Goal: Check status: Check status

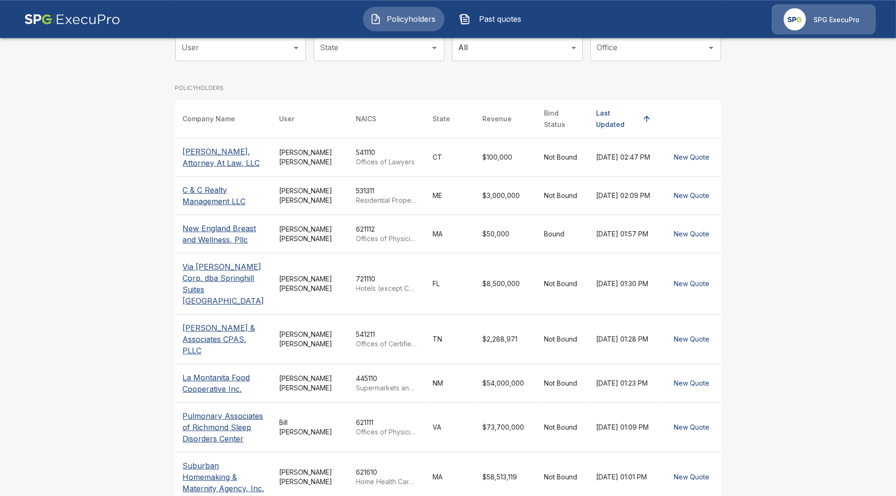
scroll to position [109, 0]
click at [208, 208] on p "C & C Realty Management LLC" at bounding box center [223, 196] width 81 height 23
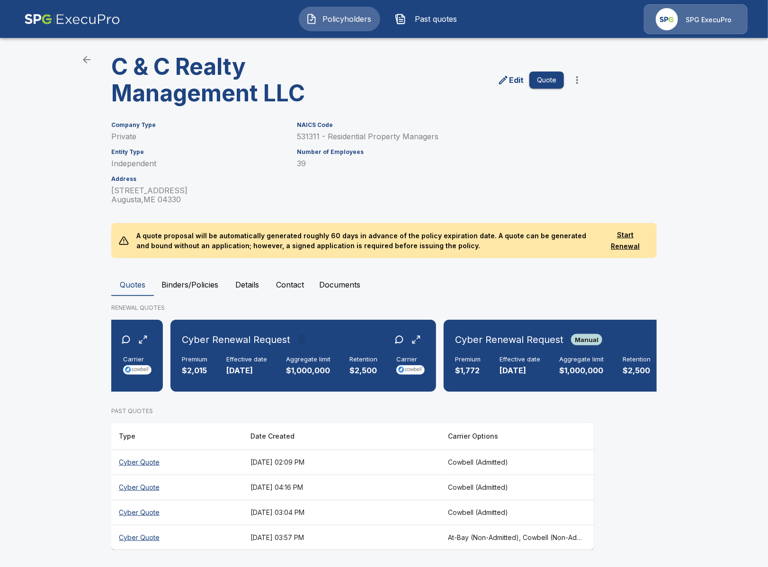
scroll to position [0, 261]
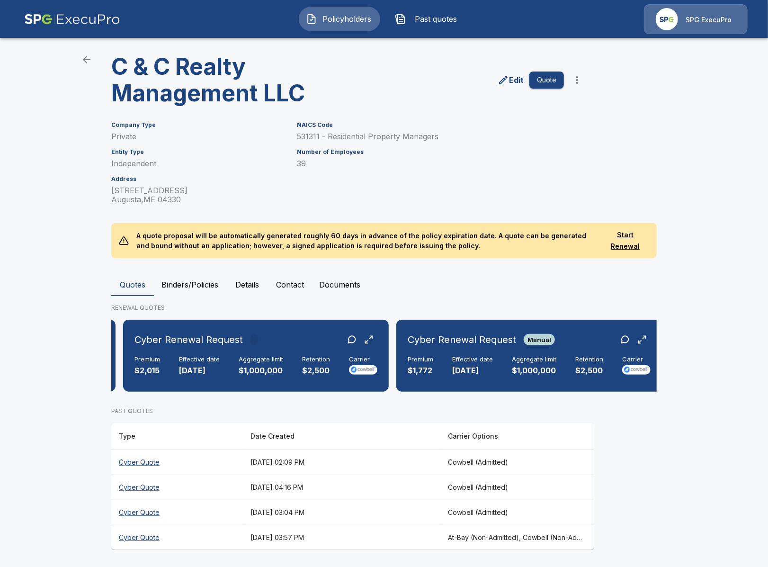
click at [406, 495] on th "August 19, 2025 at 03:57 PM" at bounding box center [341, 537] width 197 height 25
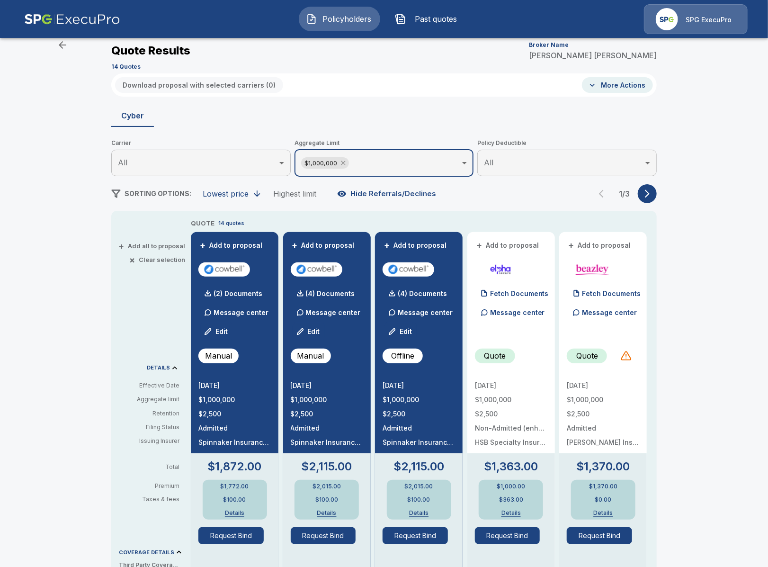
click at [344, 164] on icon at bounding box center [343, 163] width 4 height 4
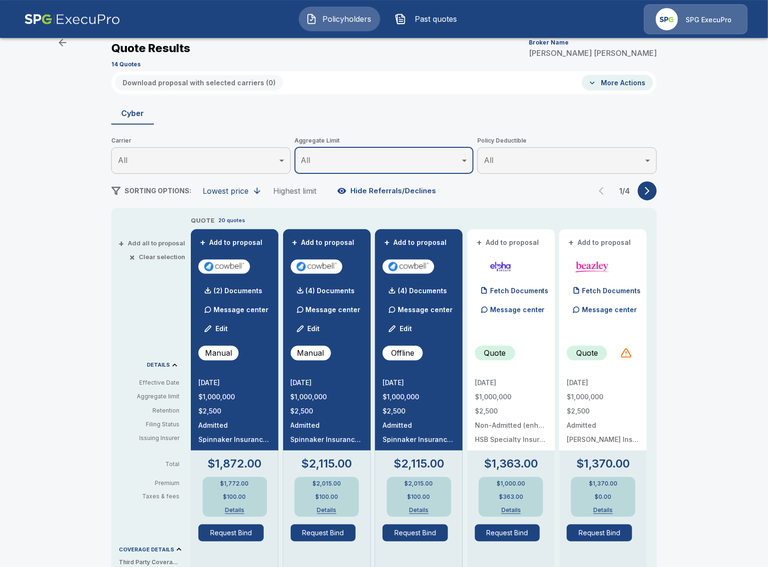
scroll to position [27, 0]
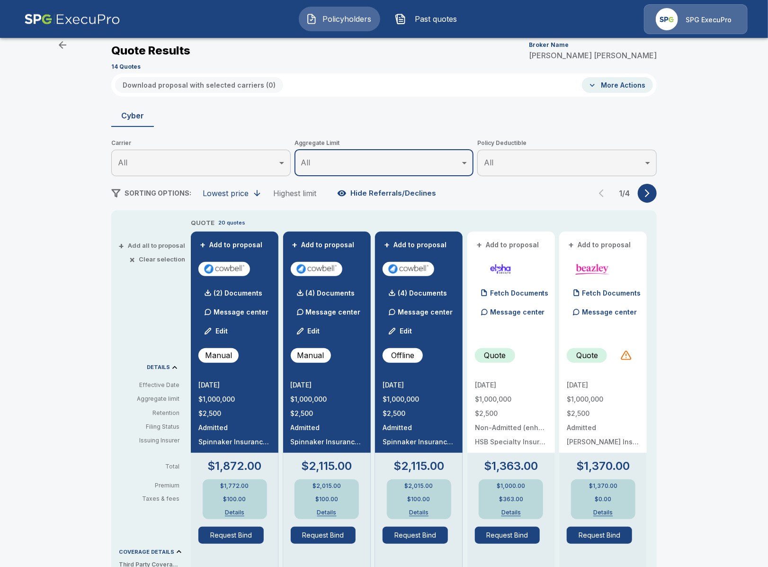
click at [642, 192] on button "button" at bounding box center [647, 193] width 19 height 19
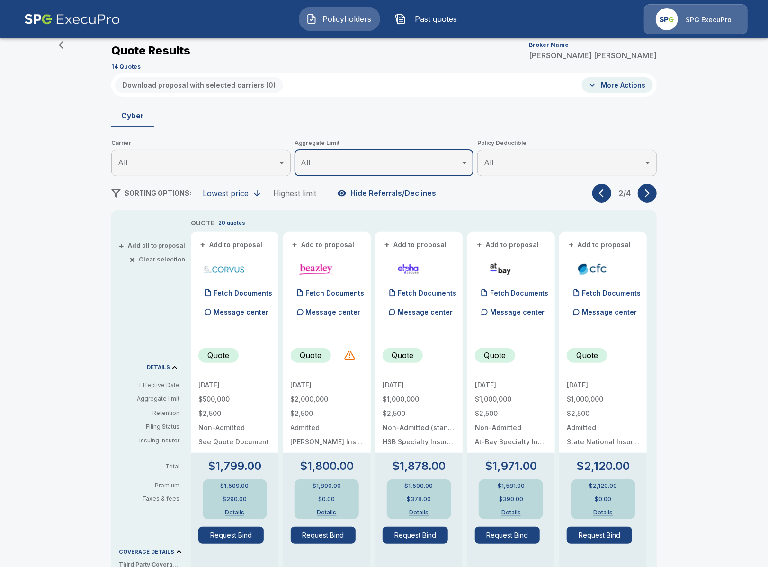
click at [643, 192] on button "button" at bounding box center [647, 193] width 19 height 19
click at [643, 192] on icon "button" at bounding box center [647, 192] width 9 height 9
click at [607, 190] on icon "button" at bounding box center [603, 192] width 9 height 9
click at [607, 189] on icon "button" at bounding box center [603, 192] width 9 height 9
click at [607, 190] on icon "button" at bounding box center [603, 192] width 9 height 9
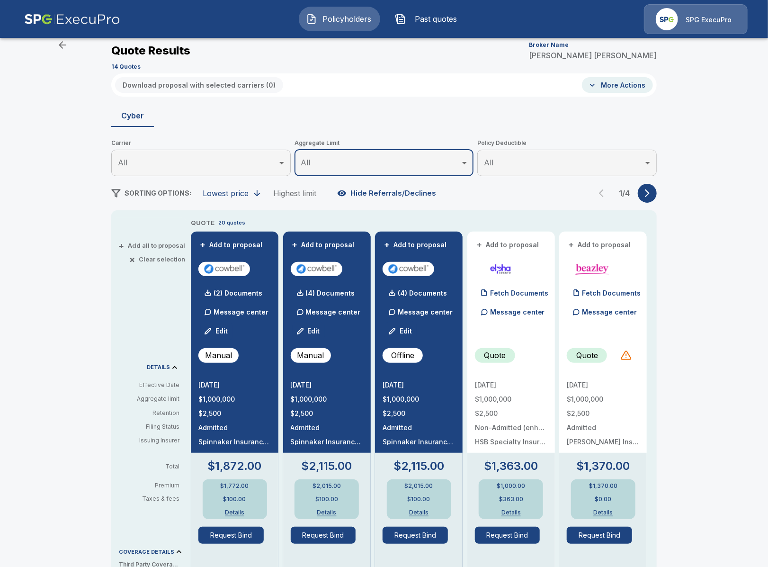
click at [645, 198] on button "button" at bounding box center [647, 193] width 19 height 19
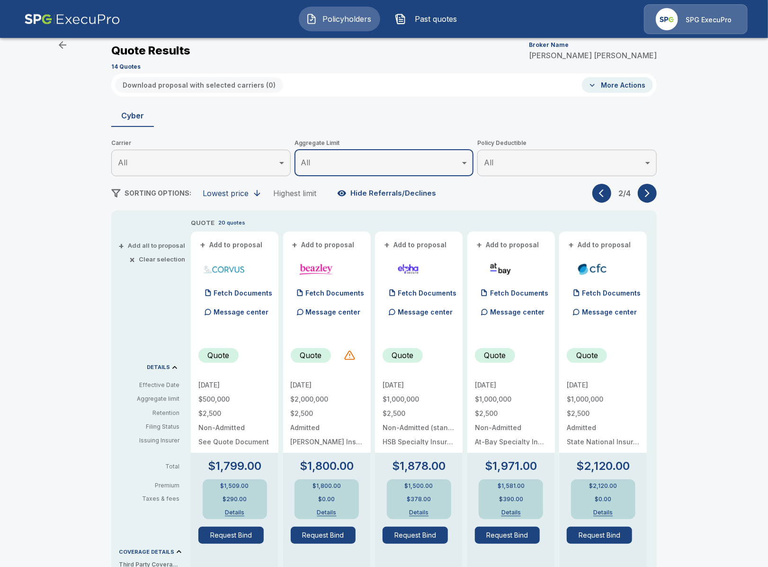
click at [651, 196] on icon "button" at bounding box center [647, 192] width 9 height 9
click at [651, 198] on button "button" at bounding box center [647, 193] width 19 height 19
click at [62, 45] on icon "button" at bounding box center [63, 45] width 8 height 8
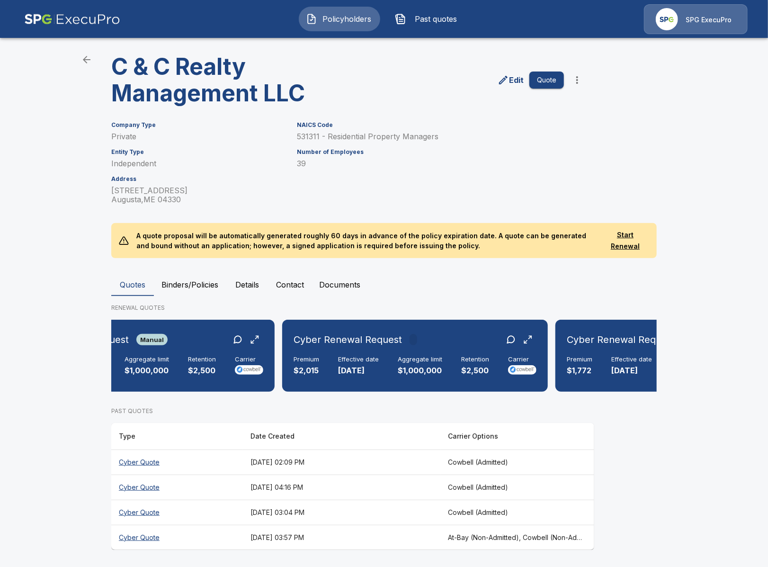
scroll to position [0, 261]
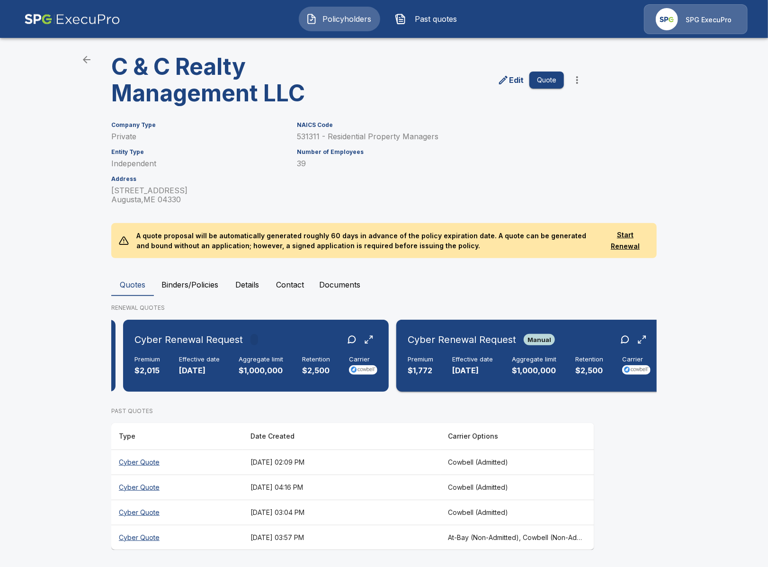
click at [529, 374] on p "$1,000,000" at bounding box center [534, 370] width 45 height 11
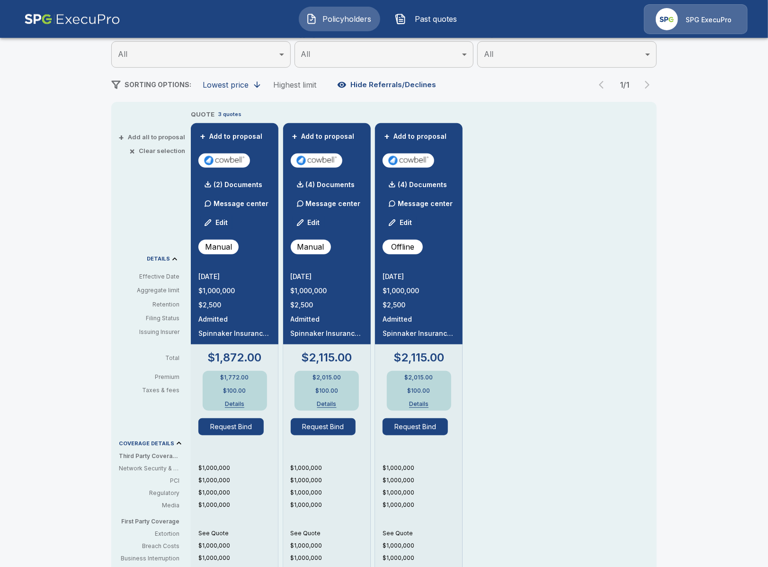
scroll to position [136, 0]
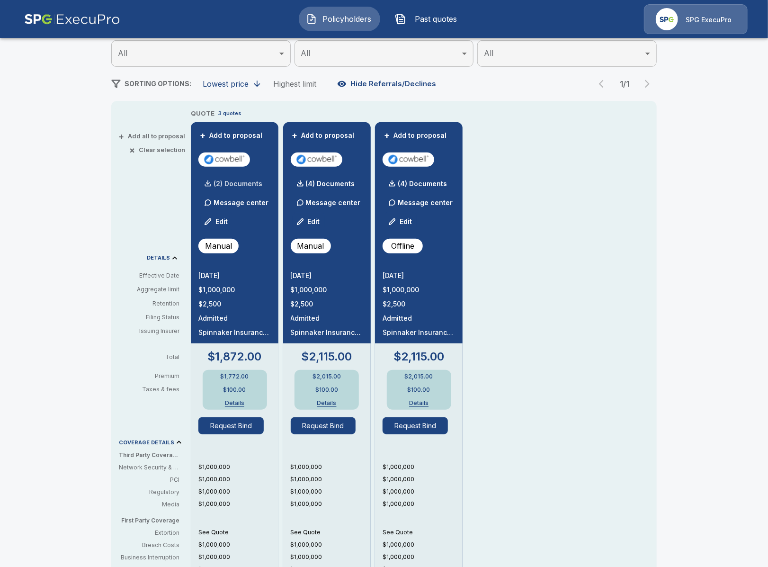
click at [234, 185] on p "(2) Documents" at bounding box center [238, 183] width 49 height 7
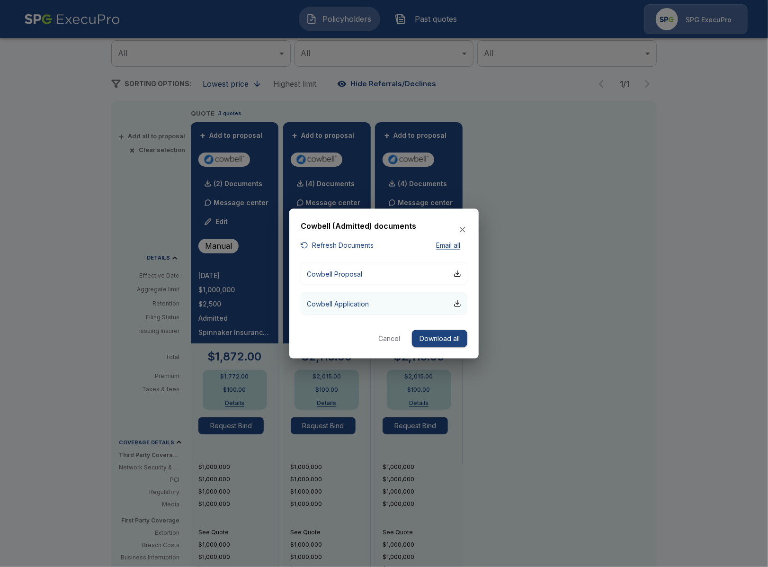
click at [393, 304] on button "Cowbell Application" at bounding box center [384, 303] width 167 height 22
click at [351, 275] on p "Cowbell Proposal" at bounding box center [334, 274] width 55 height 10
click at [592, 278] on div at bounding box center [384, 283] width 768 height 567
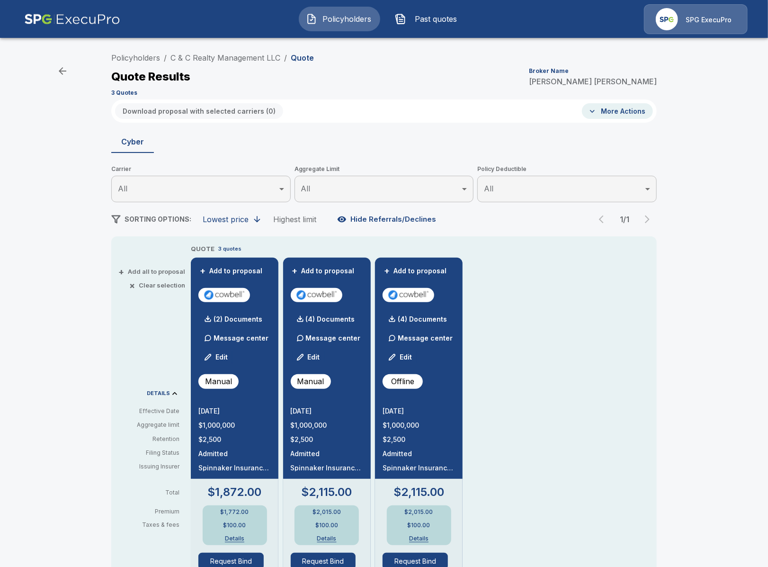
scroll to position [0, 0]
click at [206, 55] on link "C & C Realty Management LLC" at bounding box center [225, 58] width 110 height 9
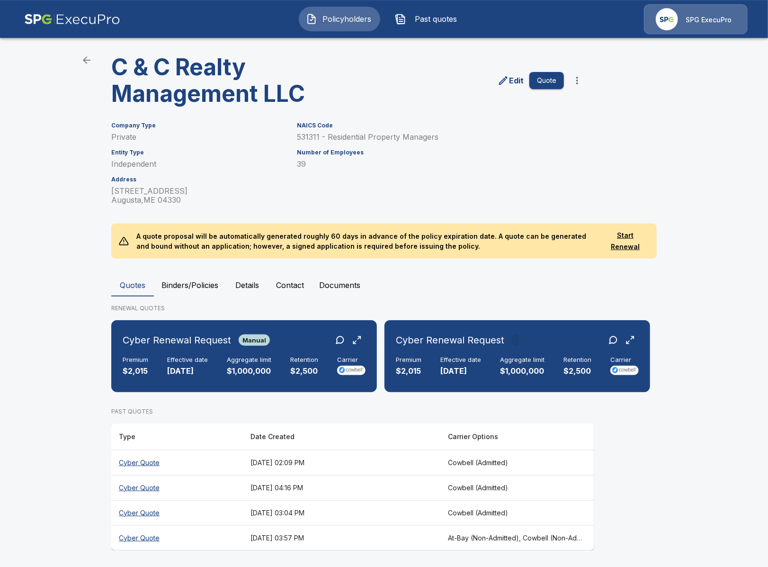
scroll to position [27, 0]
click at [82, 59] on icon "back" at bounding box center [86, 59] width 11 height 11
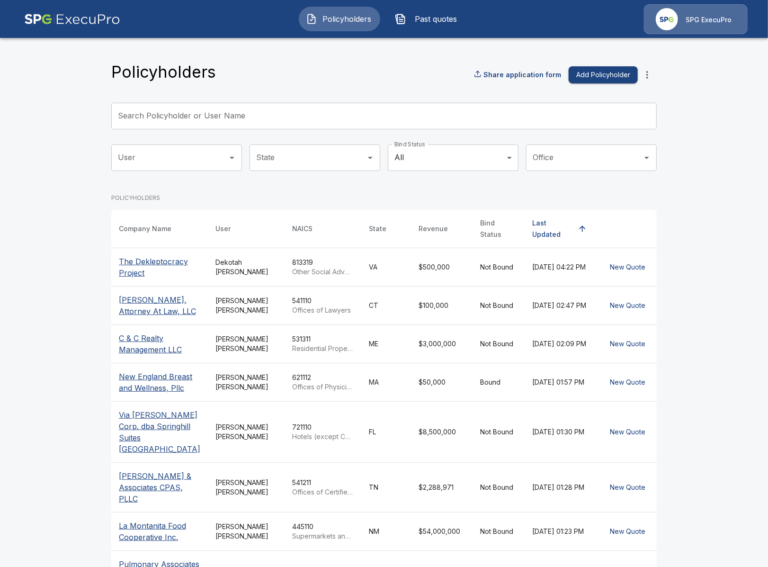
click at [88, 271] on main "Policyholders Share application form Add Policyholder Search Policyholder or Us…" at bounding box center [384, 365] width 768 height 730
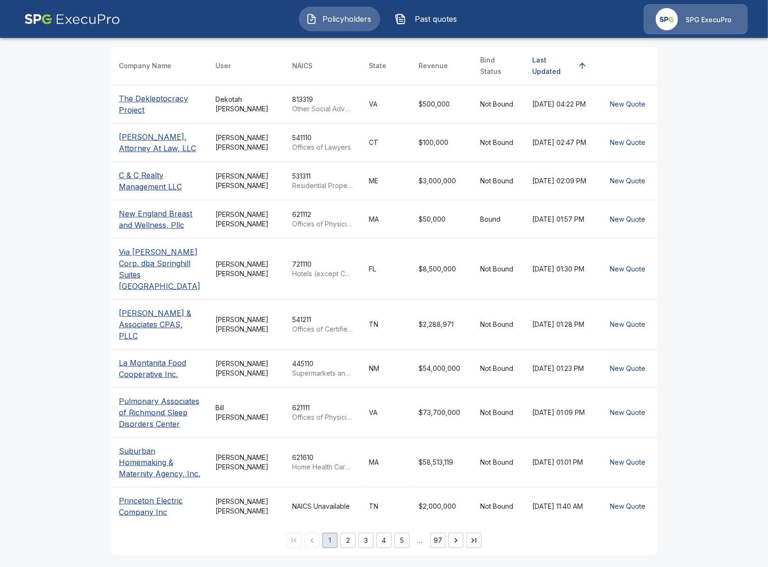
scroll to position [202, 0]
click at [94, 340] on main "Policyholders Share application form Add Policyholder Search Policyholder or Us…" at bounding box center [384, 202] width 768 height 730
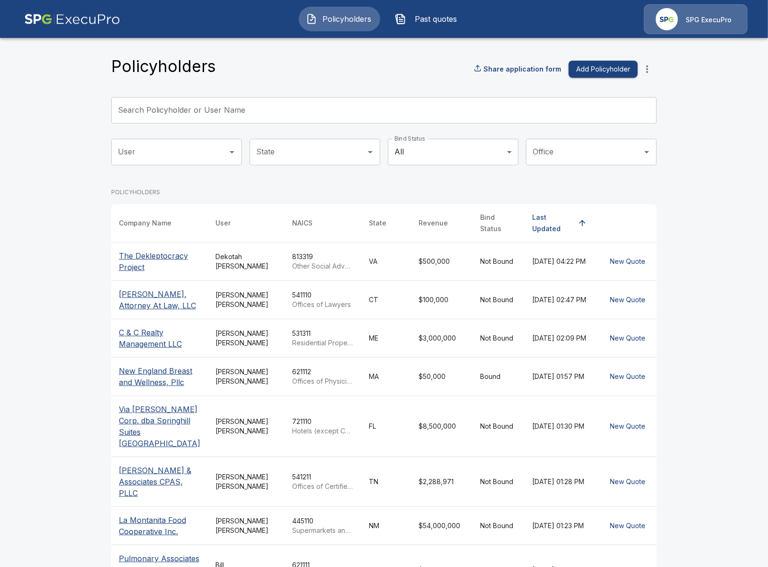
scroll to position [0, 0]
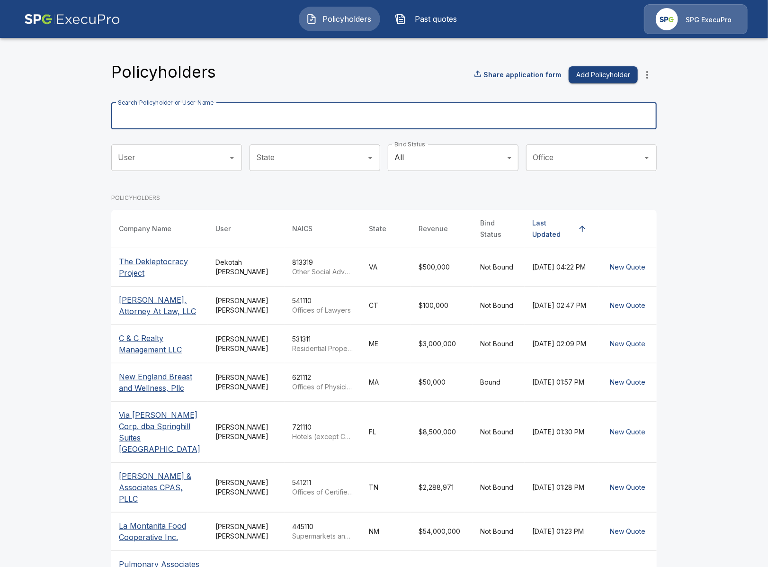
click at [281, 109] on input "Search Policyholder or User Name" at bounding box center [378, 116] width 535 height 27
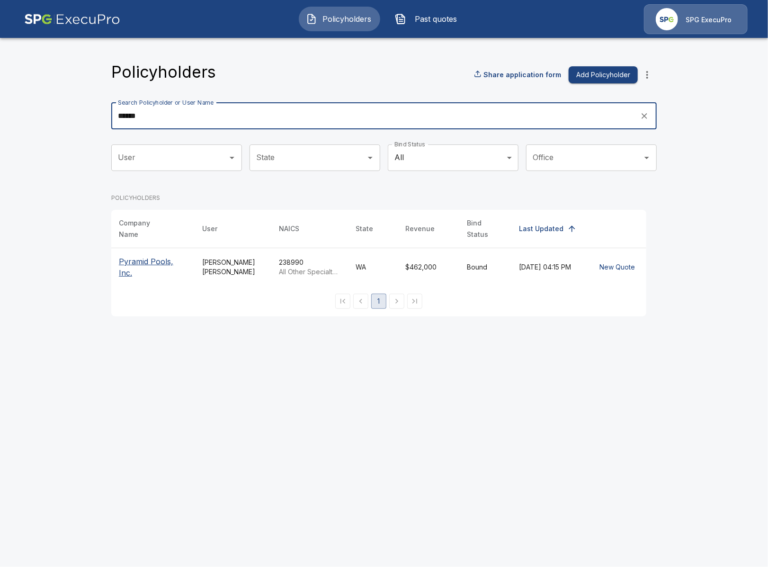
type input "******"
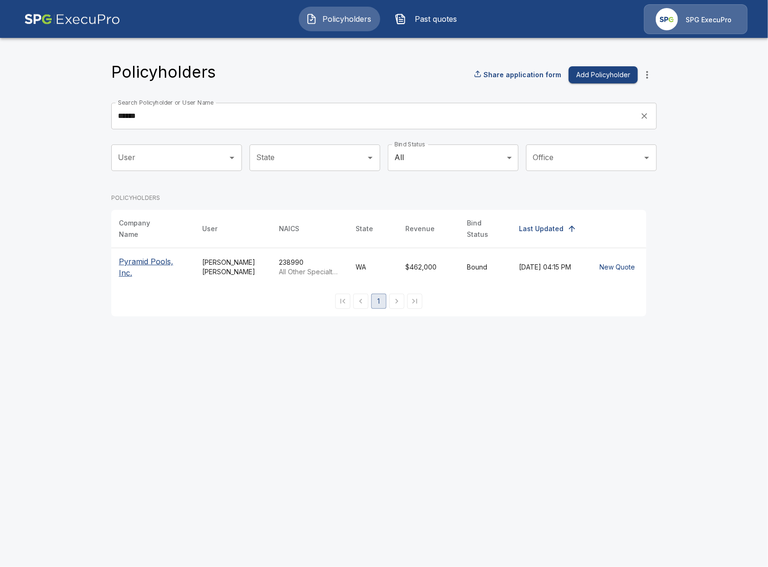
click at [132, 257] on p "Pyramid Pools, Inc." at bounding box center [153, 267] width 68 height 23
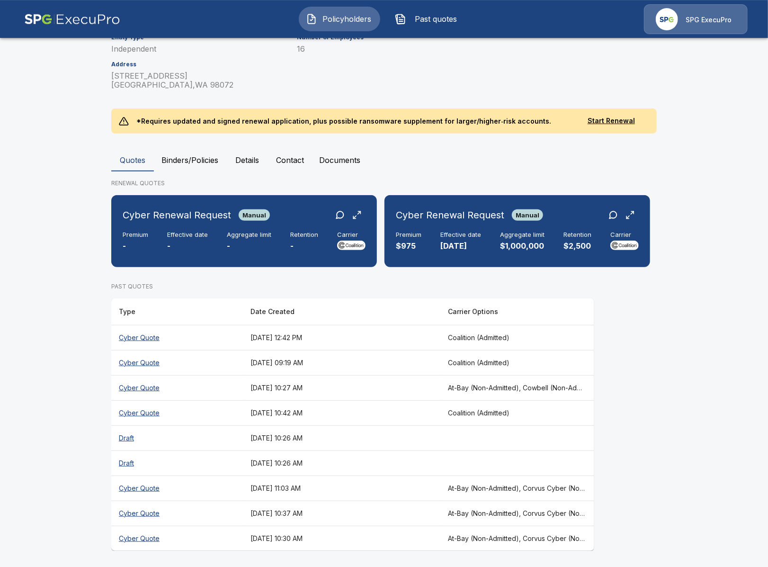
scroll to position [116, 0]
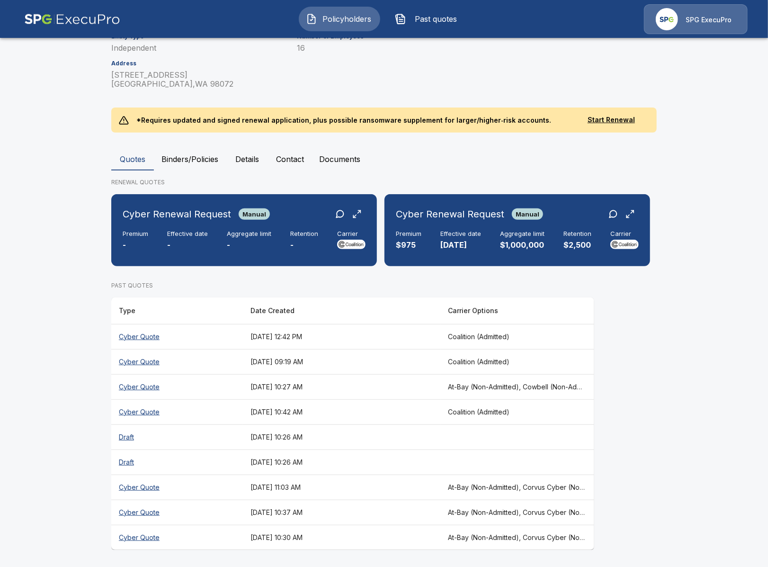
click at [84, 378] on main "Policyholders / Pyramid Pools, Inc. Pyramid Pools, Inc. Edit Quote Company Type…" at bounding box center [384, 225] width 768 height 683
click at [54, 364] on main "Policyholders / Pyramid Pools, Inc. Pyramid Pools, Inc. Edit Quote Company Type…" at bounding box center [384, 225] width 768 height 683
click at [75, 287] on main "Policyholders / Pyramid Pools, Inc. Pyramid Pools, Inc. Edit Quote Company Type…" at bounding box center [384, 225] width 768 height 683
click at [75, 288] on main "Policyholders / Pyramid Pools, Inc. Pyramid Pools, Inc. Edit Quote Company Type…" at bounding box center [384, 225] width 768 height 683
click at [78, 345] on main "Policyholders / Pyramid Pools, Inc. Pyramid Pools, Inc. Edit Quote Company Type…" at bounding box center [384, 225] width 768 height 683
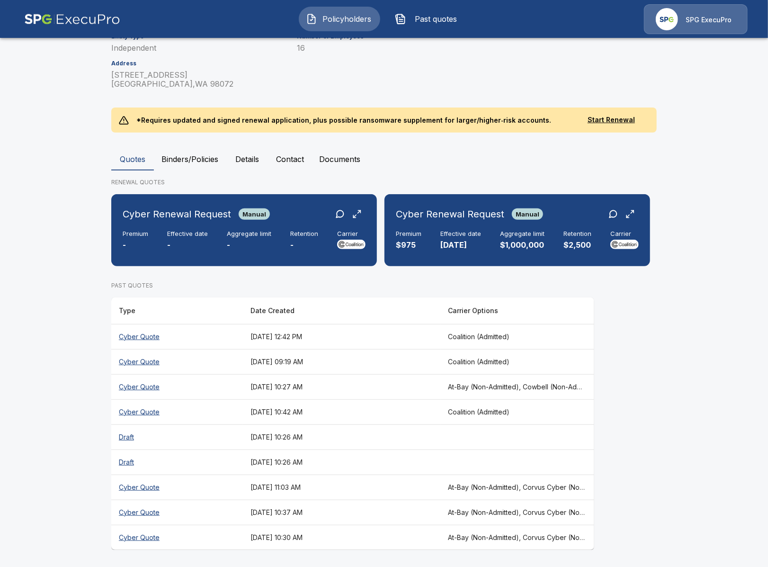
click at [99, 390] on main "Policyholders / Pyramid Pools, Inc. Pyramid Pools, Inc. Edit Quote Company Type…" at bounding box center [384, 225] width 768 height 683
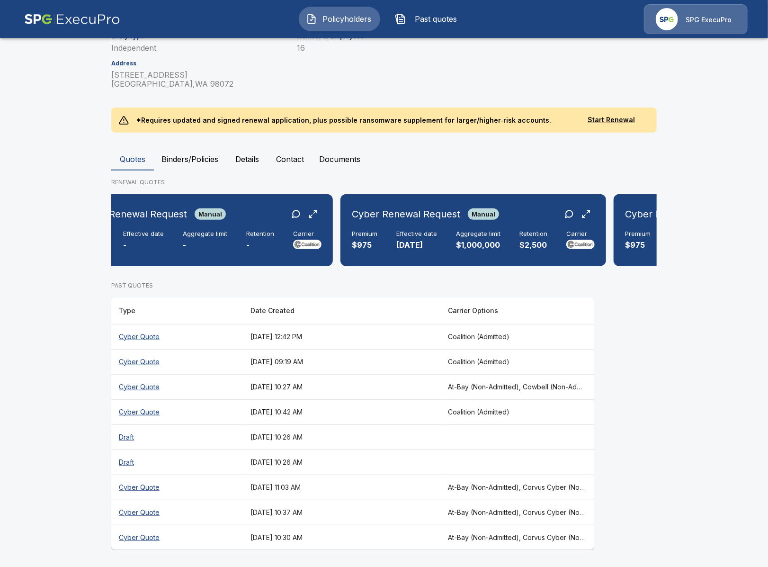
scroll to position [0, 45]
click at [405, 367] on th "August 21, 2025 at 09:19 AM" at bounding box center [341, 361] width 197 height 25
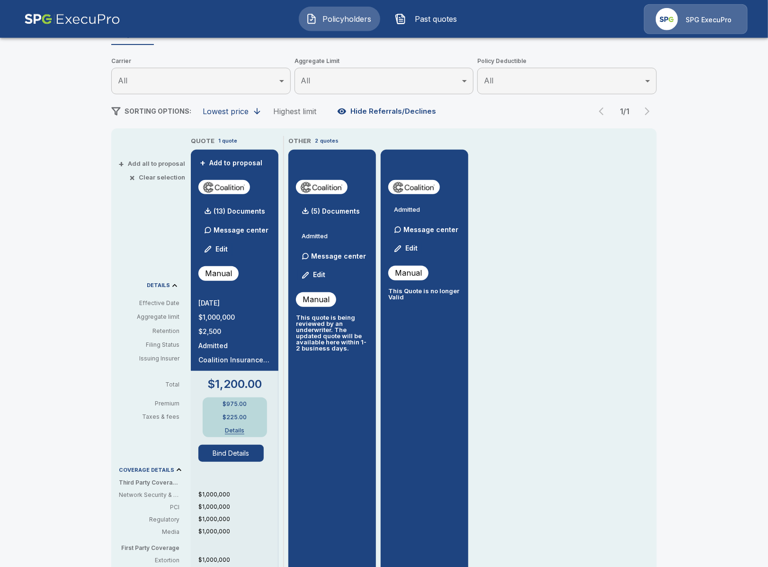
scroll to position [109, 0]
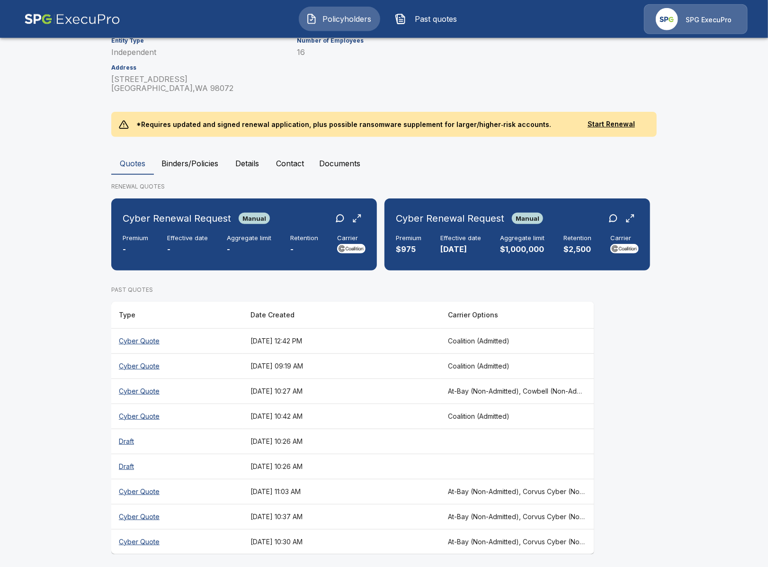
scroll to position [116, 0]
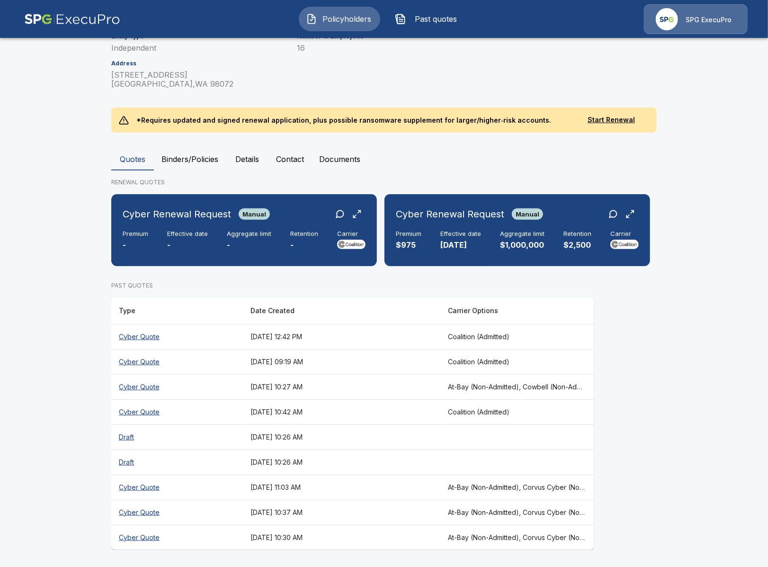
click at [456, 389] on th "At-Bay (Non-Admitted), Cowbell (Non-Admitted), Cowbell (Admitted), Corvus Cyber…" at bounding box center [517, 386] width 154 height 25
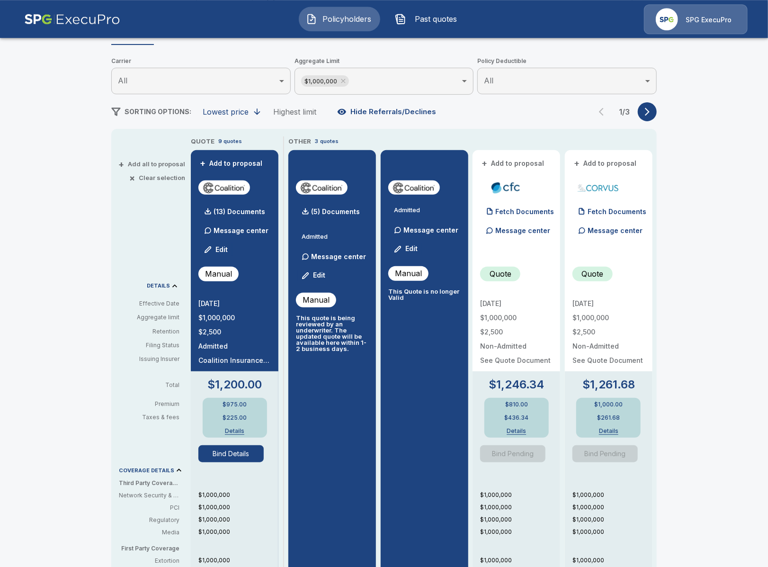
scroll to position [109, 0]
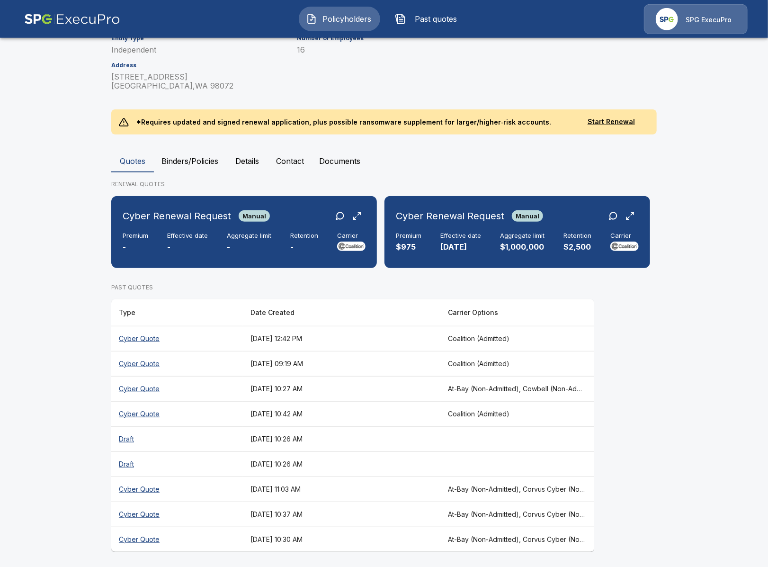
scroll to position [116, 0]
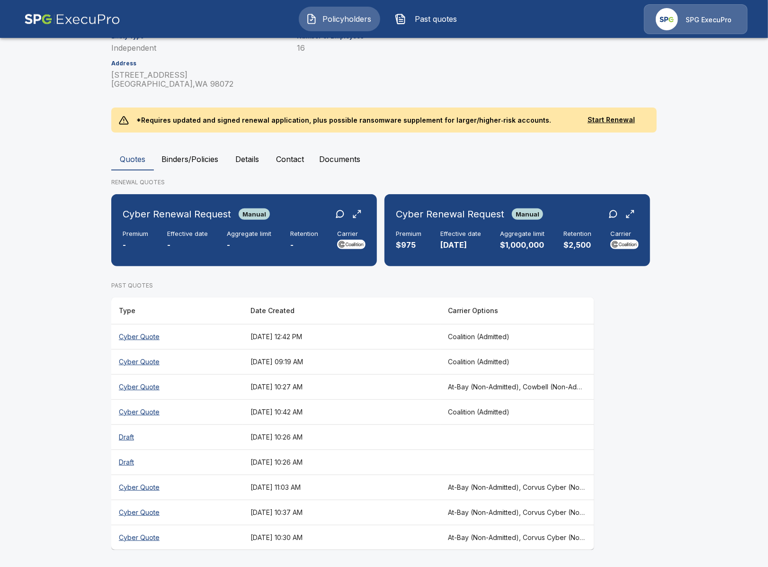
click at [373, 493] on th "July 16, 2025 at 11:03 AM" at bounding box center [341, 487] width 197 height 25
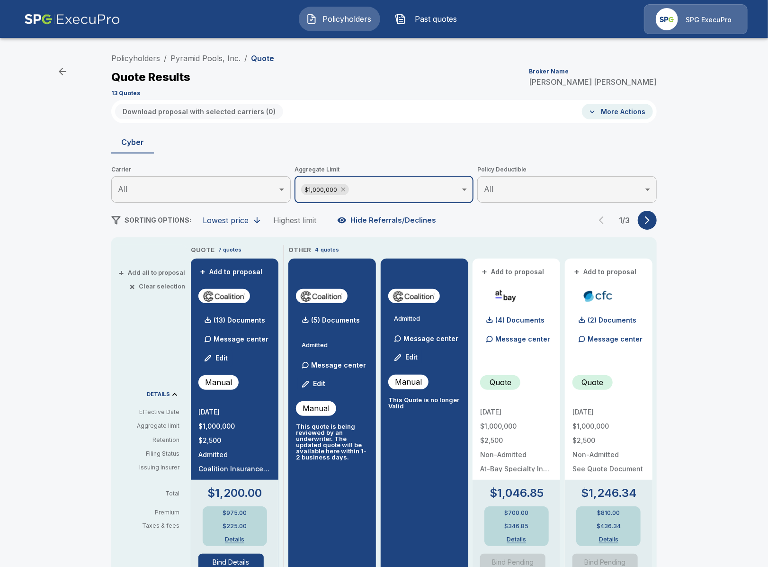
click at [343, 190] on icon at bounding box center [343, 190] width 4 height 4
click at [651, 221] on icon "button" at bounding box center [647, 219] width 9 height 9
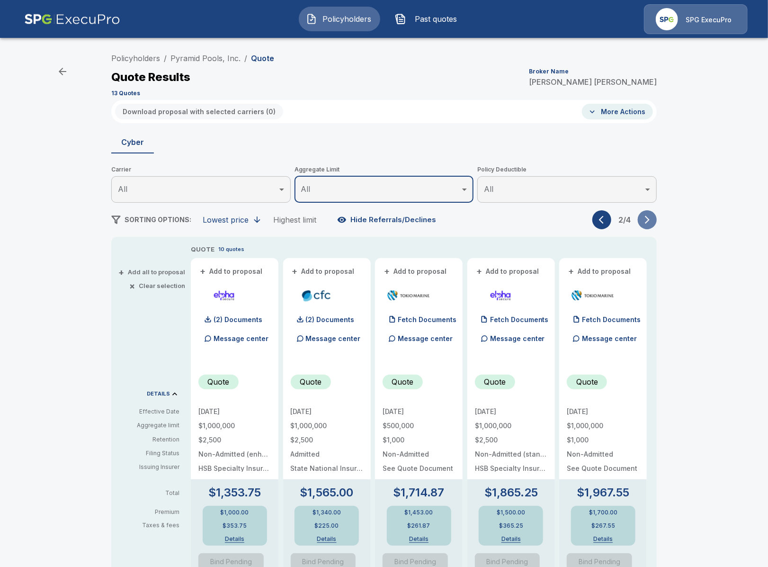
click at [652, 222] on icon "button" at bounding box center [647, 219] width 9 height 9
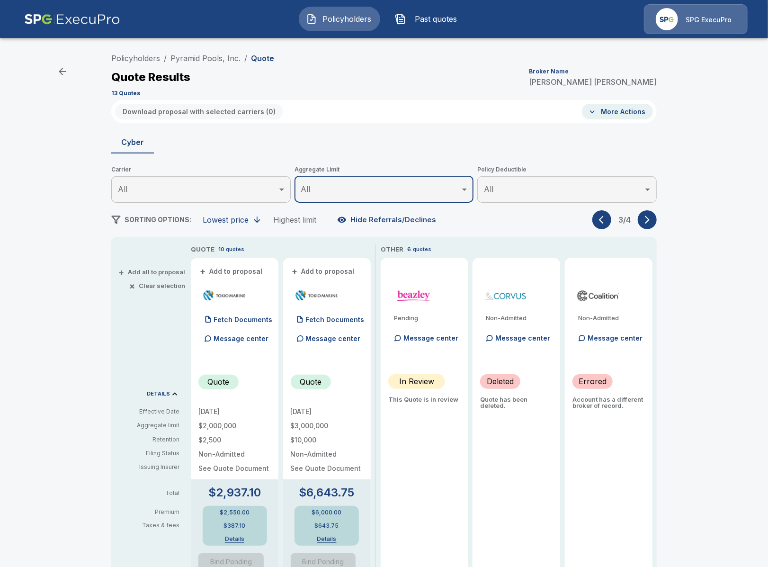
click at [501, 405] on p "Quote has been deleted." at bounding box center [516, 402] width 72 height 12
click at [507, 410] on div "Non-Admitted Message center Deleted Quote has been deleted." at bounding box center [517, 548] width 88 height 581
click at [85, 307] on div "Policyholders / Pyramid Pools, Inc. / Quote Quote Results Broker Name Tricia Di…" at bounding box center [384, 498] width 768 height 906
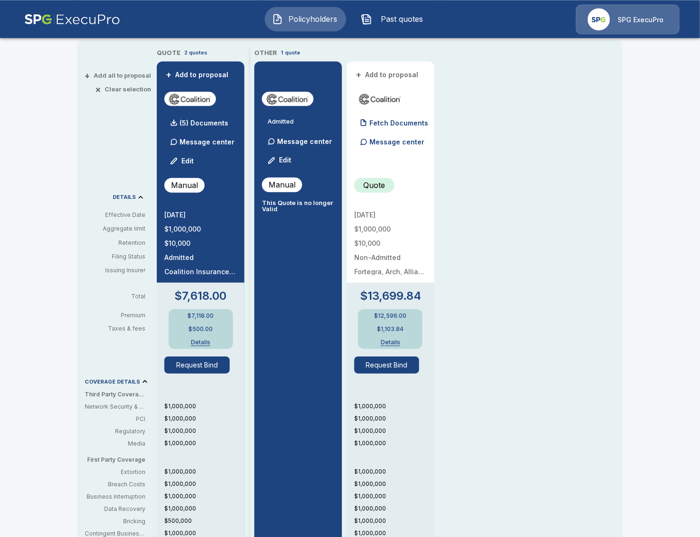
scroll to position [218, 0]
click at [472, 196] on div "QUOTE 2 quotes + Add to proposal (5) Documents Message center Edit Manual 9/4/2…" at bounding box center [390, 352] width 466 height 611
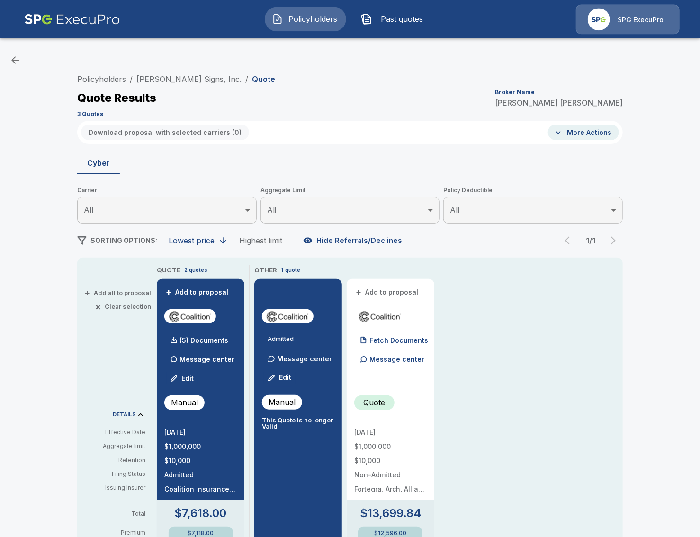
scroll to position [0, 0]
click at [180, 79] on link "[PERSON_NAME] Signs, Inc." at bounding box center [188, 78] width 105 height 9
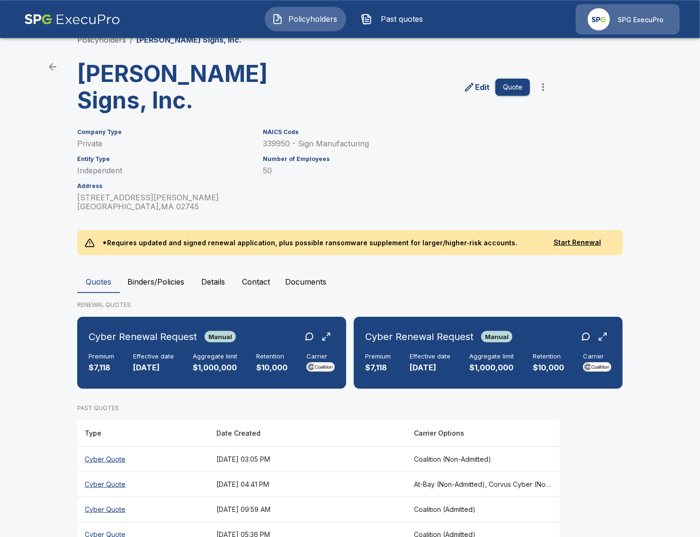
scroll to position [20, 0]
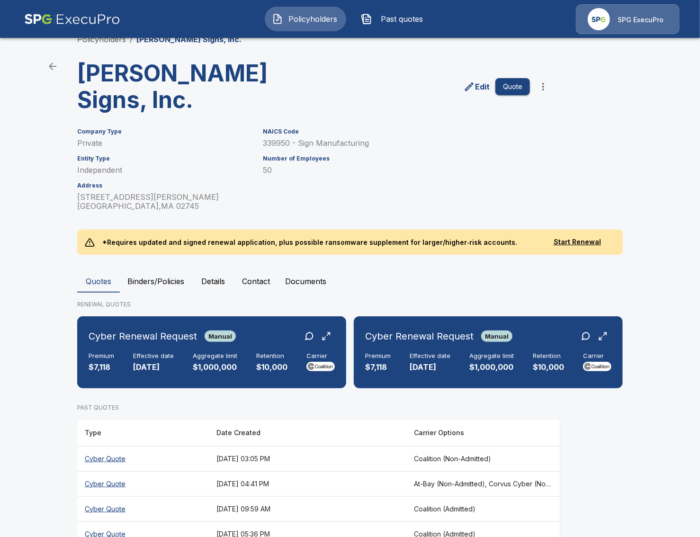
click at [381, 496] on th "[DATE] 09:59 AM" at bounding box center [307, 508] width 197 height 25
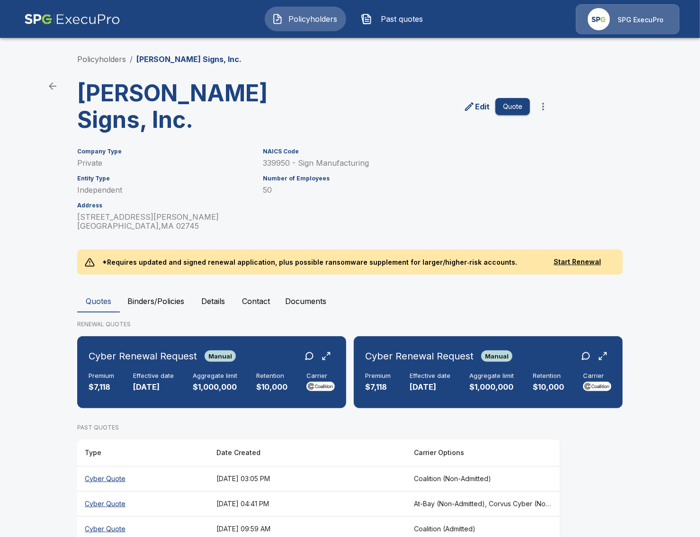
click at [391, 466] on th "[DATE] 03:05 PM" at bounding box center [307, 478] width 197 height 25
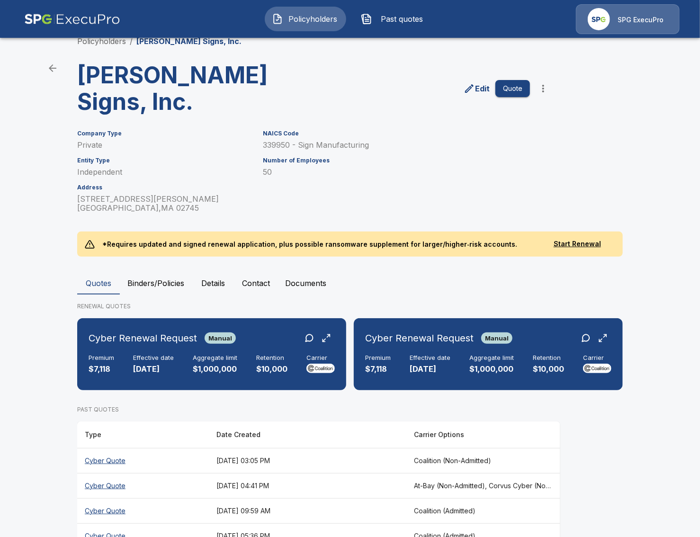
scroll to position [20, 0]
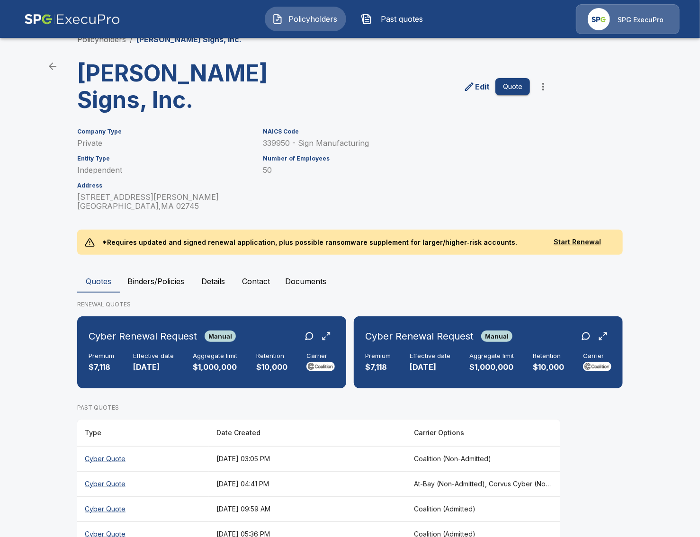
click at [319, 521] on th "[DATE] 05:36 PM" at bounding box center [307, 533] width 197 height 25
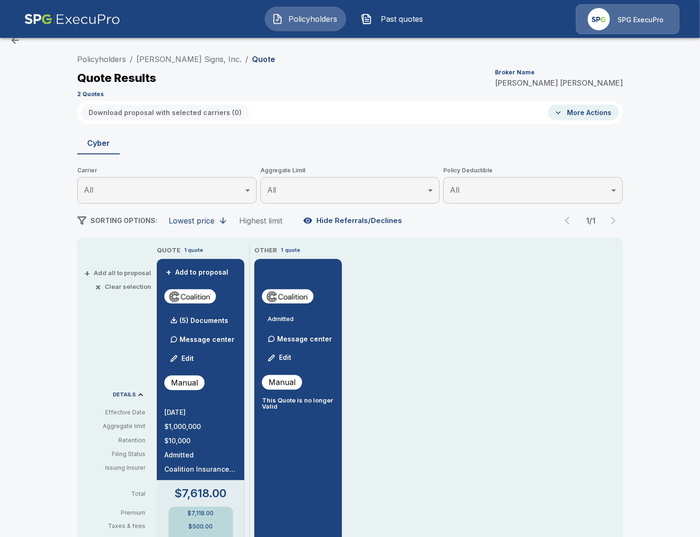
click at [58, 305] on div "Policyholders / [PERSON_NAME] Signs, Inc. / Quote Quote Results Broker Name [PE…" at bounding box center [350, 488] width 700 height 926
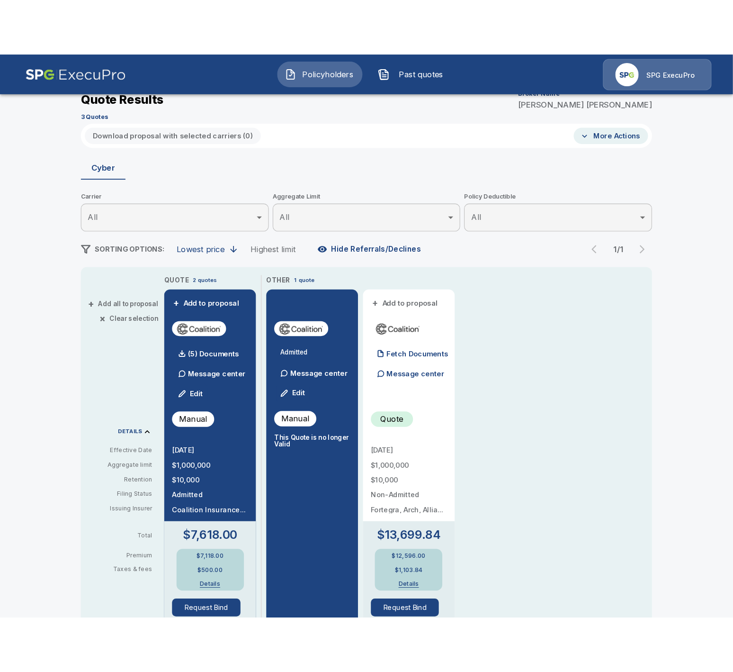
scroll to position [54, 0]
